Goal: Find contact information

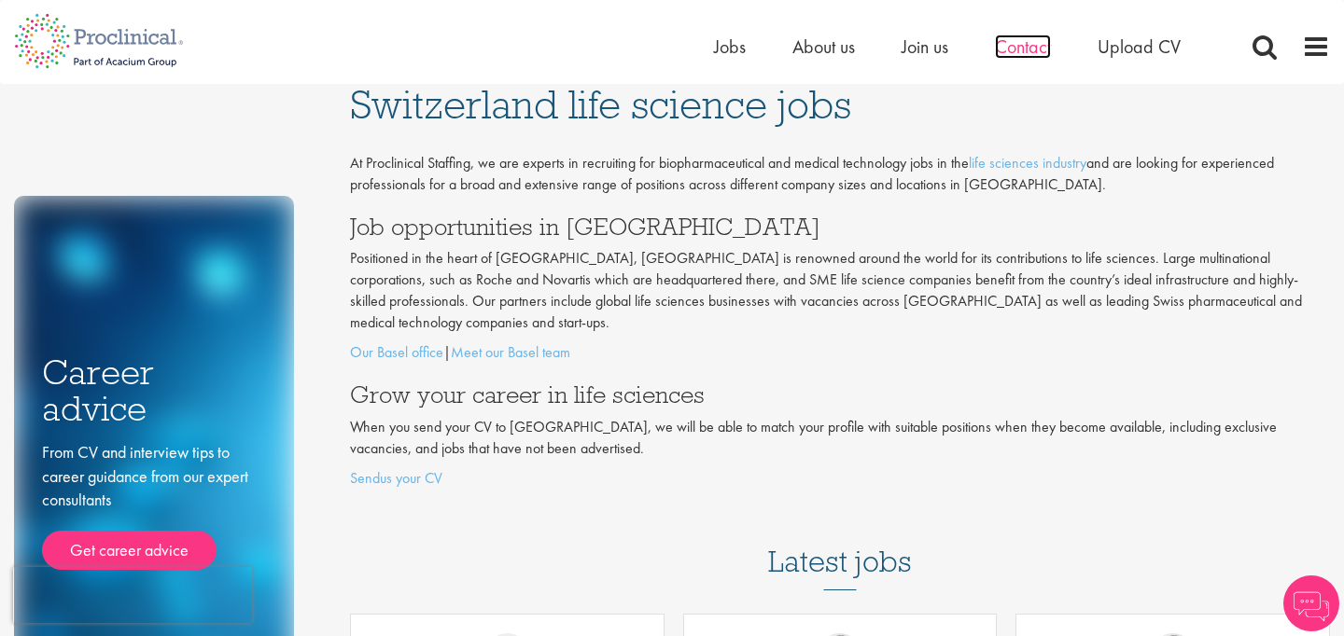
click at [1012, 57] on span "Contact" at bounding box center [1023, 47] width 56 height 24
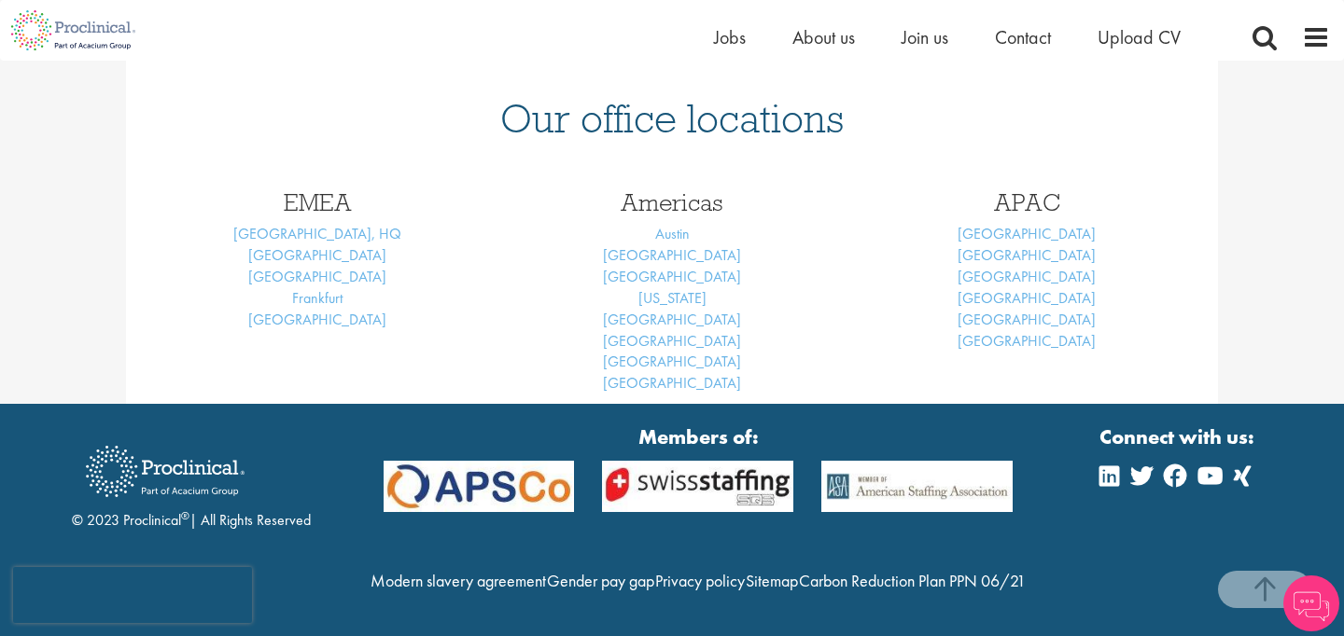
scroll to position [831, 0]
click at [311, 245] on link "Basel" at bounding box center [317, 255] width 138 height 20
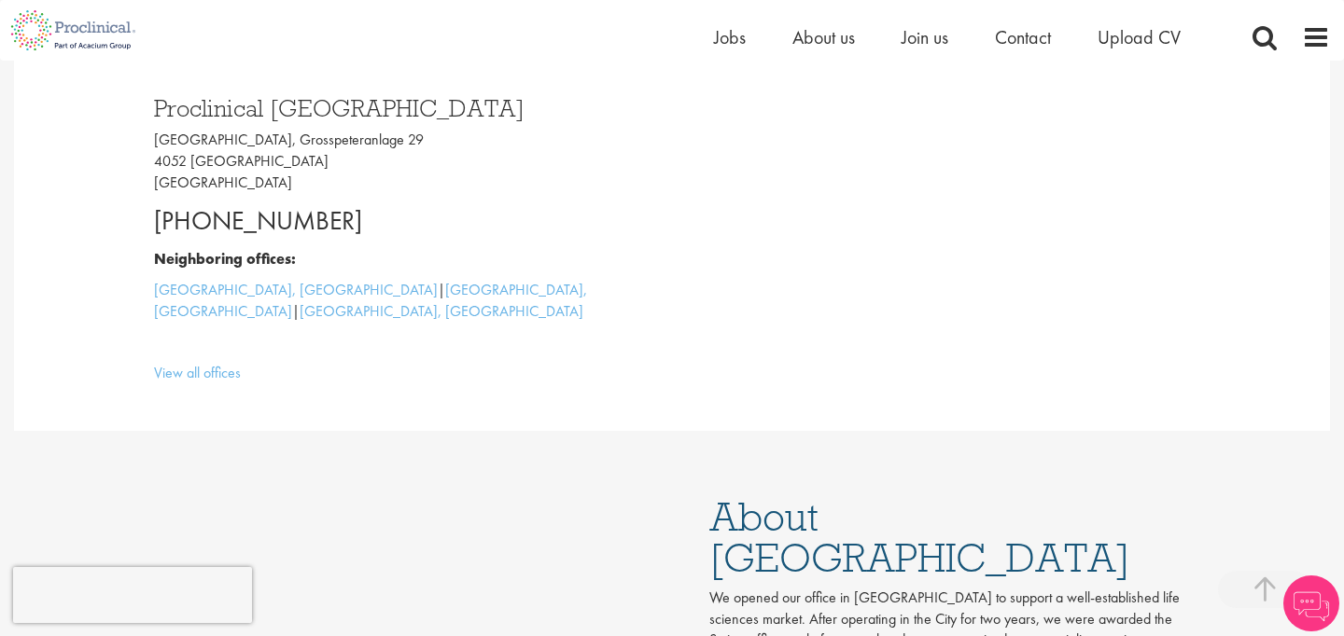
scroll to position [540, 0]
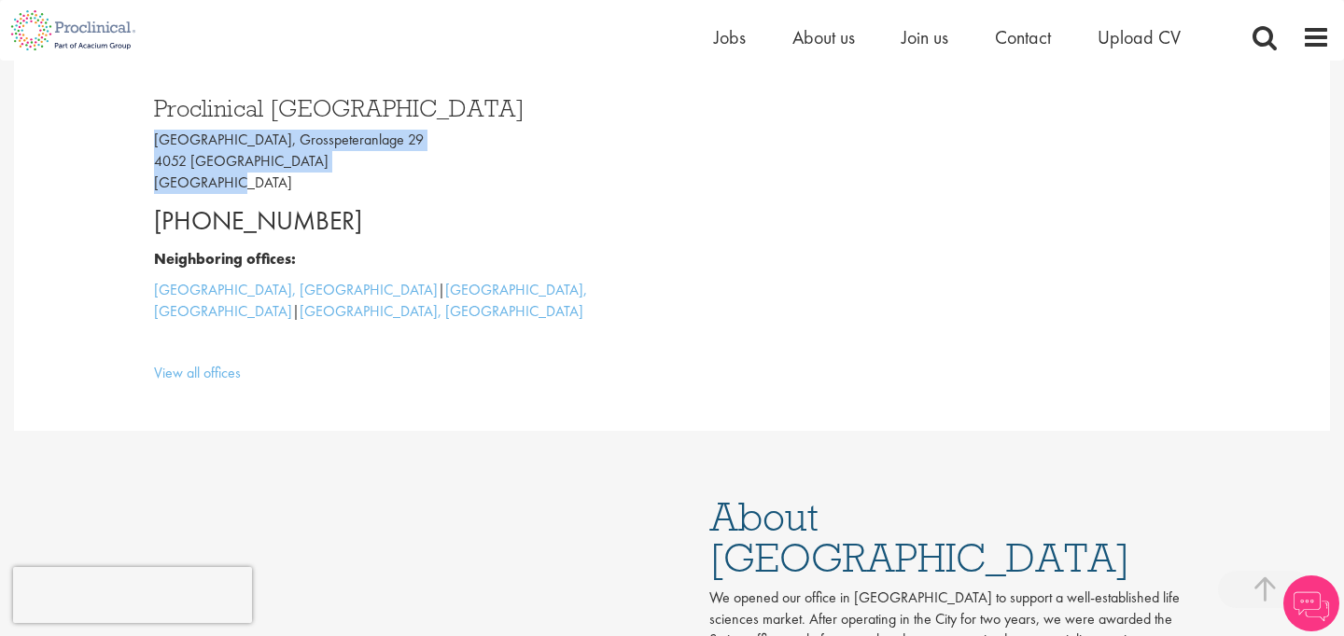
drag, startPoint x: 156, startPoint y: 141, endPoint x: 248, endPoint y: 178, distance: 99.7
click at [248, 178] on p "Grosspeter Tower, Grosspeteranlage 29 4052 Basel Switzerland" at bounding box center [406, 162] width 504 height 64
